Goal: Information Seeking & Learning: Learn about a topic

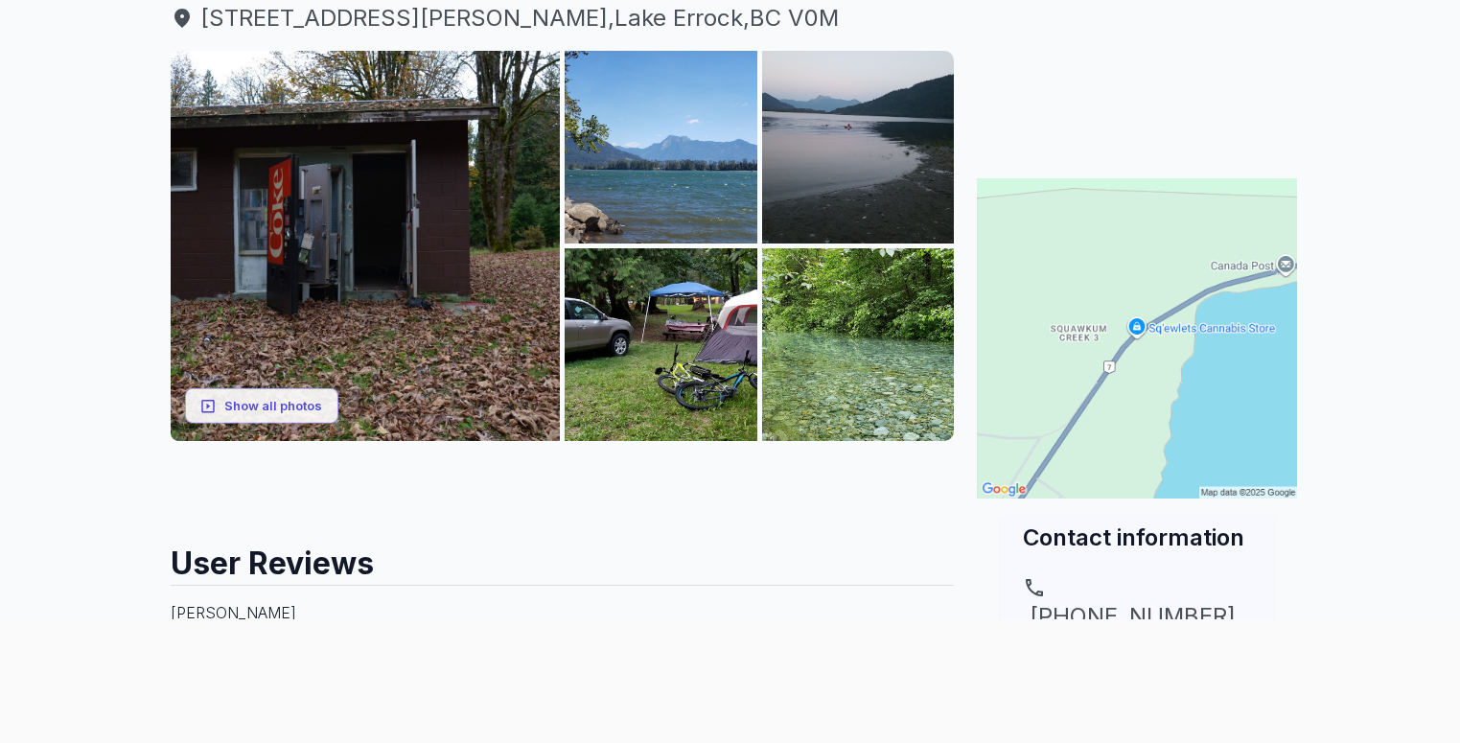
scroll to position [243, 0]
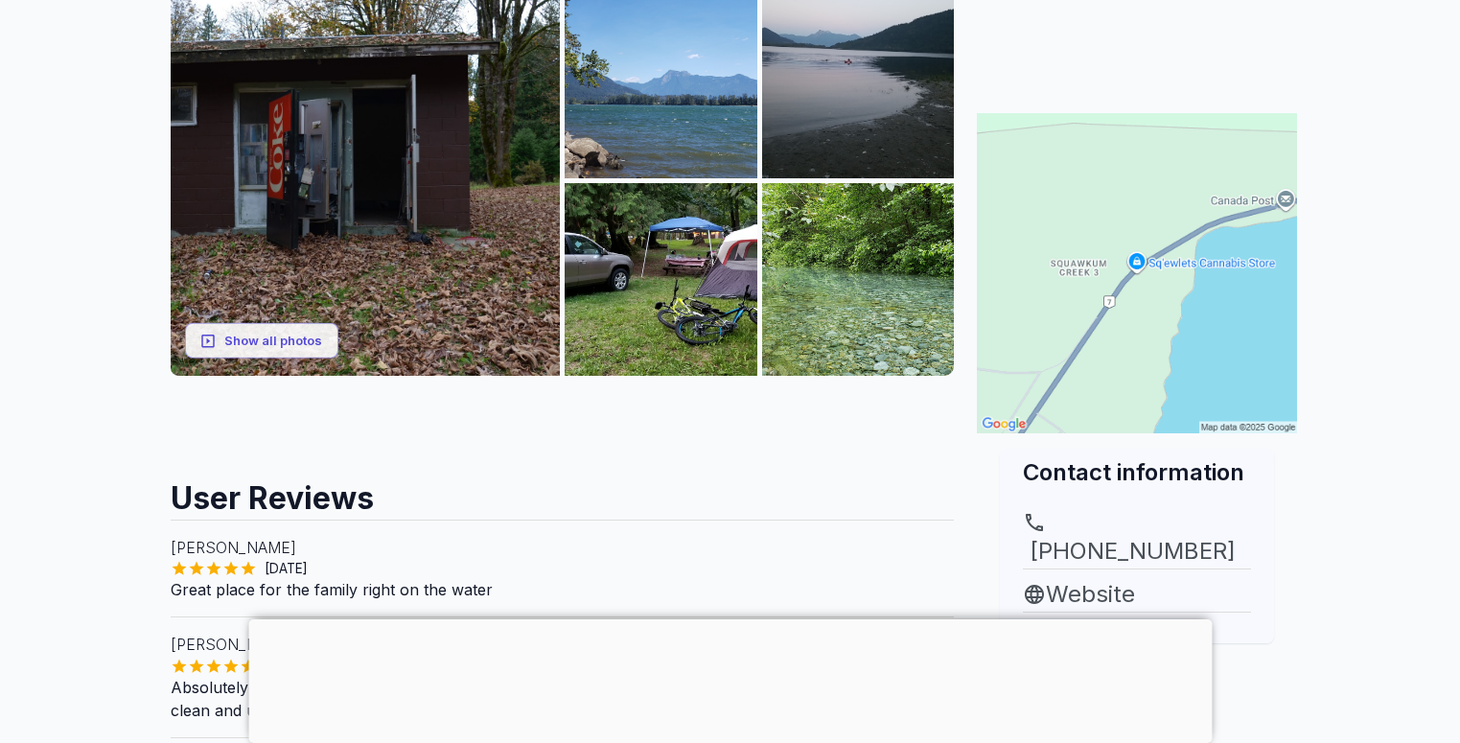
scroll to position [250, 0]
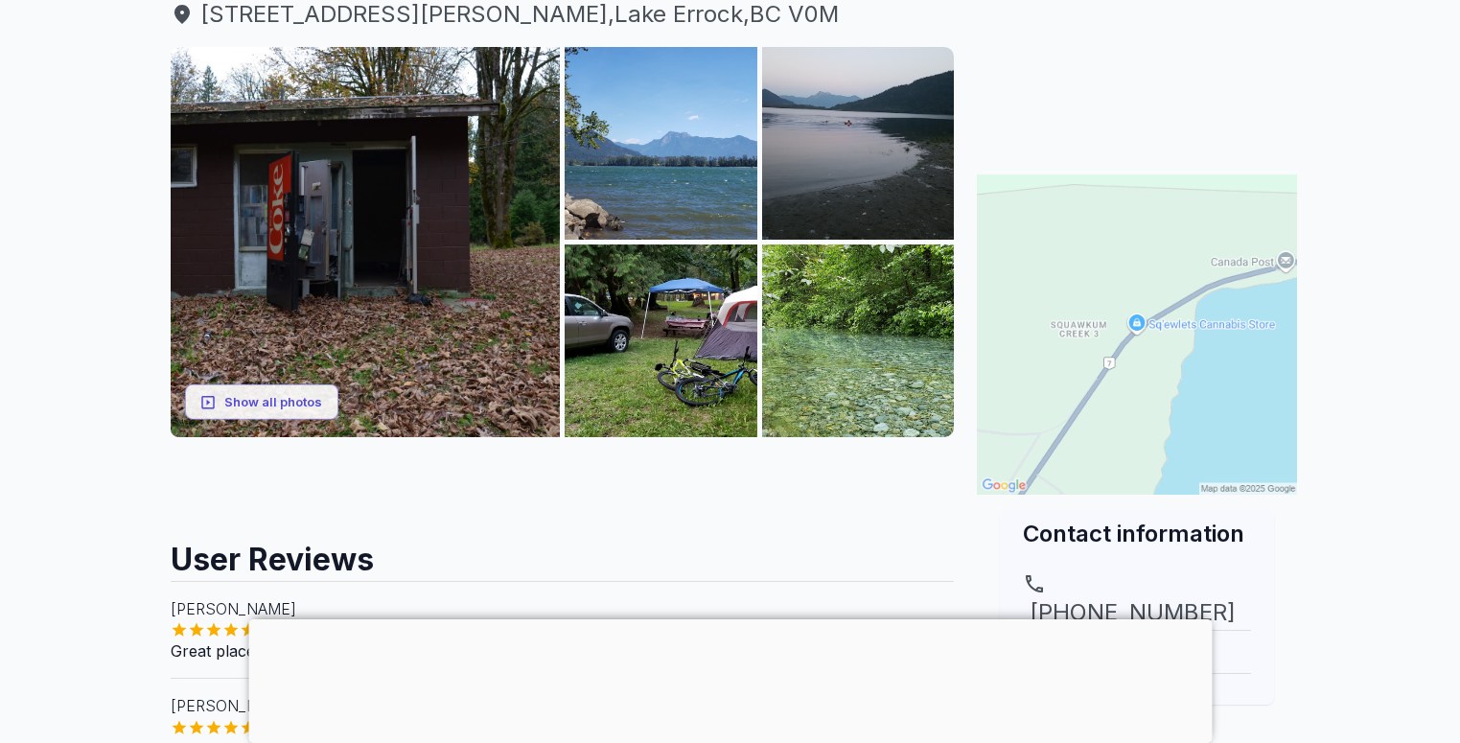
click at [1138, 328] on img at bounding box center [1137, 334] width 320 height 320
